Goal: Information Seeking & Learning: Learn about a topic

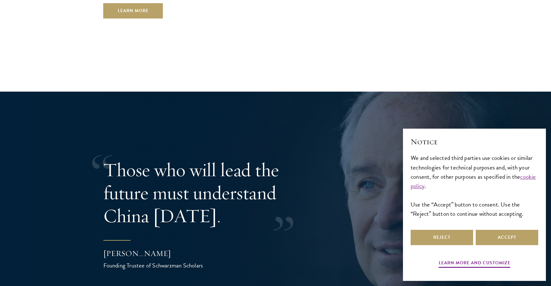
scroll to position [1241, 0]
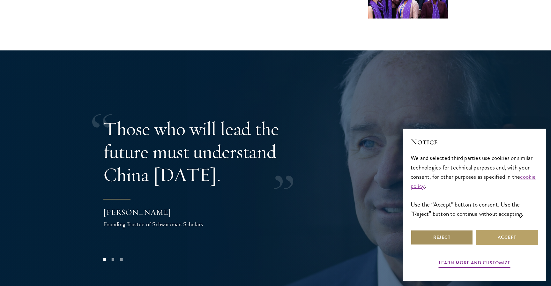
click at [431, 238] on button "Reject" at bounding box center [441, 237] width 62 height 15
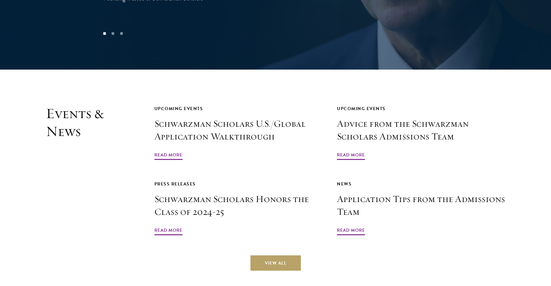
scroll to position [1649, 0]
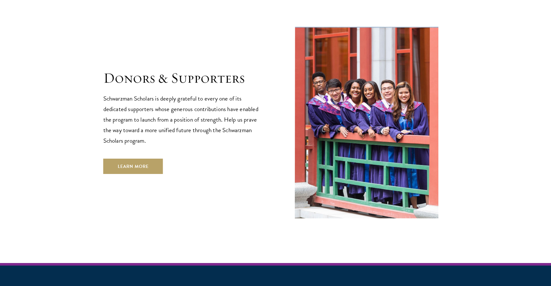
click at [410, 111] on img at bounding box center [366, 122] width 143 height 192
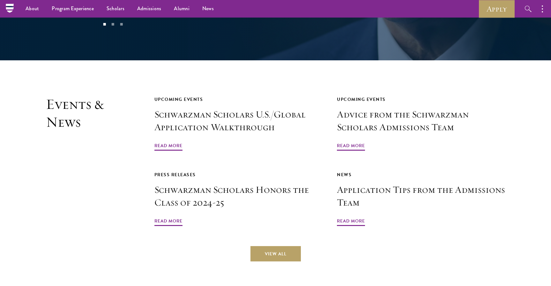
scroll to position [1459, 0]
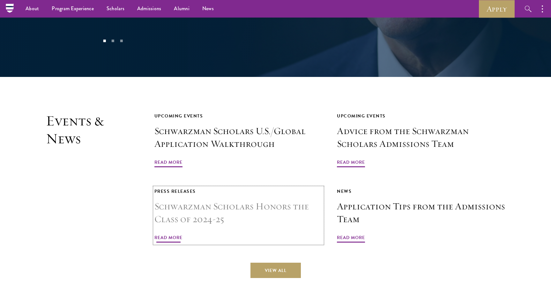
click at [182, 233] on span "Read More" at bounding box center [168, 238] width 28 height 10
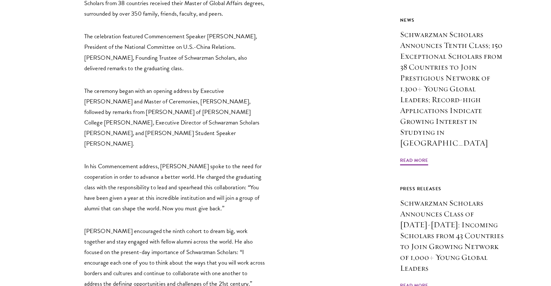
scroll to position [325, 0]
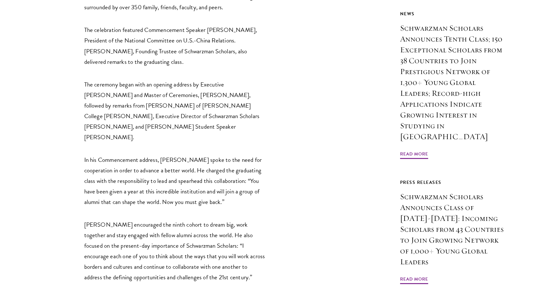
click at [205, 107] on p "The ceremony began with an opening address by Executive Dean and Master of Cere…" at bounding box center [175, 110] width 182 height 63
drag, startPoint x: 203, startPoint y: 107, endPoint x: 230, endPoint y: 107, distance: 26.5
click at [230, 107] on p "The ceremony began with an opening address by Executive Dean and Master of Cere…" at bounding box center [175, 110] width 182 height 63
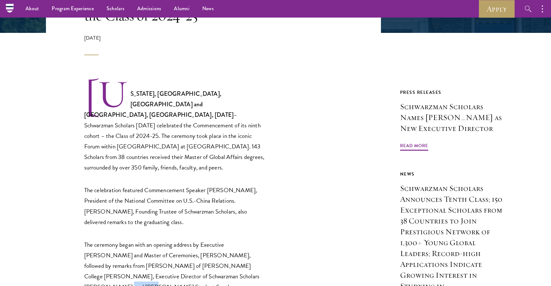
scroll to position [0, 0]
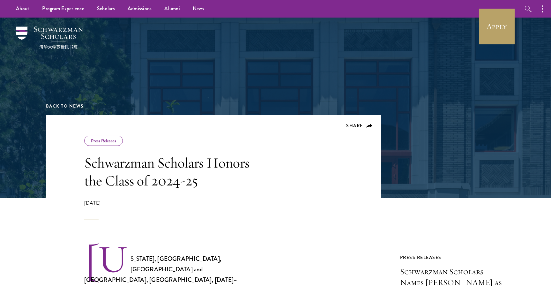
click at [32, 147] on div at bounding box center [275, 108] width 551 height 180
click at [67, 104] on link "Back to News" at bounding box center [65, 106] width 38 height 7
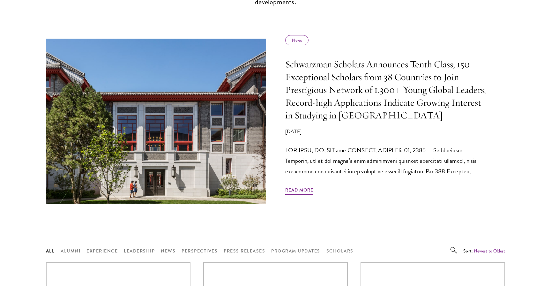
scroll to position [452, 0]
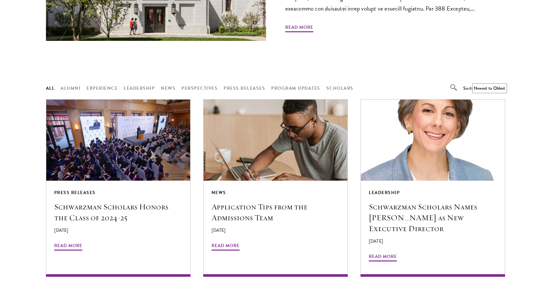
click at [479, 88] on button "Newest to Oldest" at bounding box center [490, 88] width 32 height 7
click at [479, 106] on button "Oldest to Newest" at bounding box center [481, 108] width 44 height 10
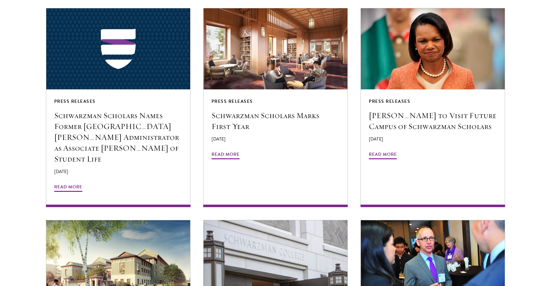
scroll to position [1139, 0]
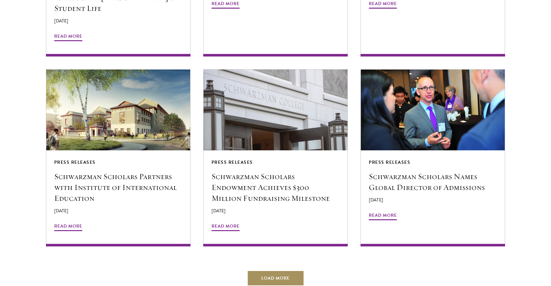
click at [297, 270] on button "Load More" at bounding box center [275, 277] width 57 height 15
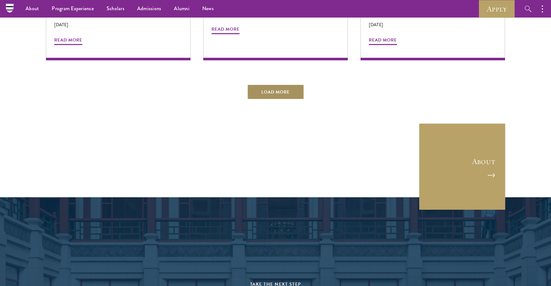
scroll to position [1690, 0]
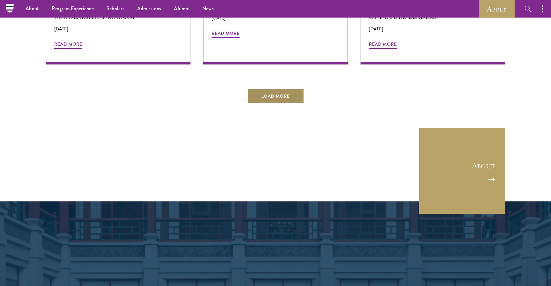
click at [282, 88] on button "Load More" at bounding box center [275, 95] width 57 height 15
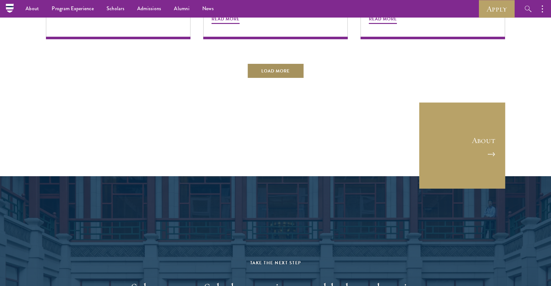
scroll to position [2044, 0]
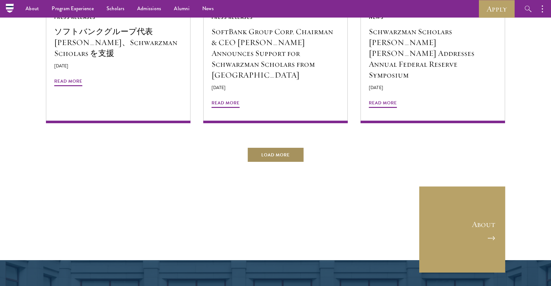
click at [282, 147] on button "Load More" at bounding box center [275, 154] width 57 height 15
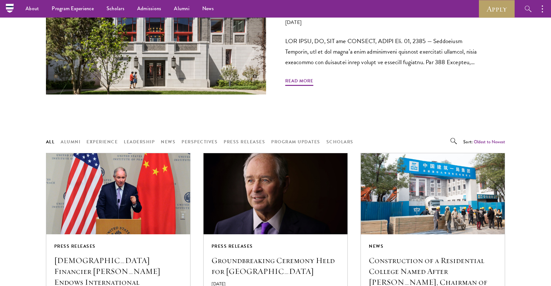
scroll to position [393, 0]
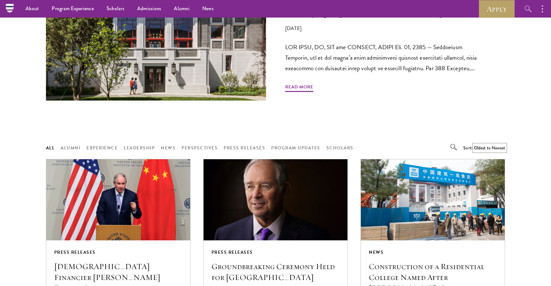
click at [485, 146] on button "Oldest to Newest" at bounding box center [490, 147] width 32 height 7
click at [485, 155] on button "Newest to Oldest" at bounding box center [481, 158] width 44 height 10
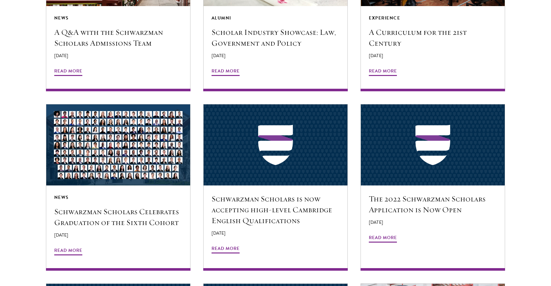
scroll to position [1292, 0]
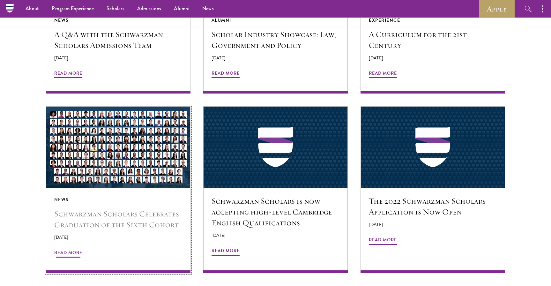
click at [132, 208] on h5 "Schwarzman Scholars Celebrates Graduation of the Sixth Cohort" at bounding box center [118, 219] width 128 height 22
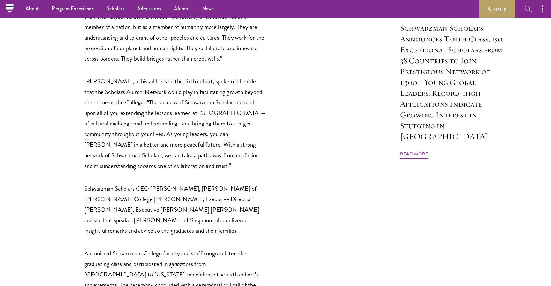
scroll to position [460, 0]
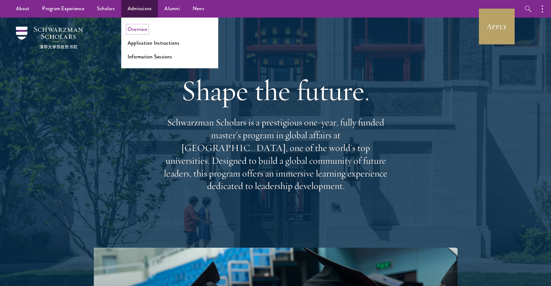
click at [138, 27] on link "Overview" at bounding box center [138, 29] width 20 height 7
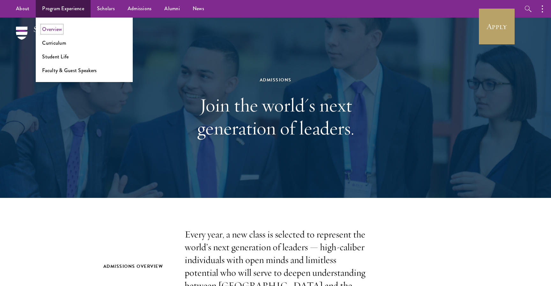
click at [59, 27] on link "Overview" at bounding box center [52, 29] width 20 height 7
